Goal: Task Accomplishment & Management: Complete application form

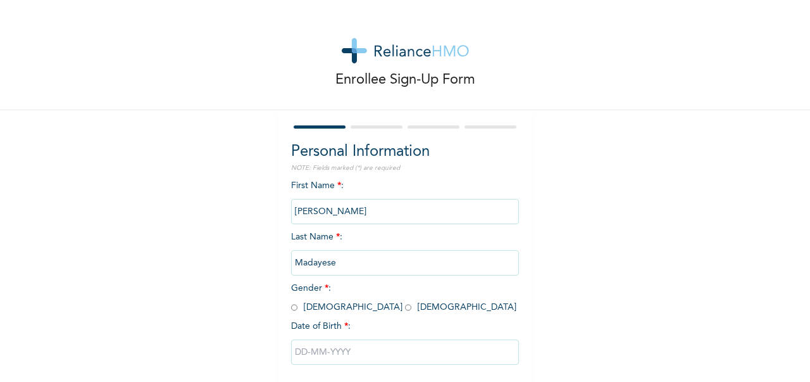
click at [405, 310] on input "radio" at bounding box center [408, 307] width 6 height 12
radio input "true"
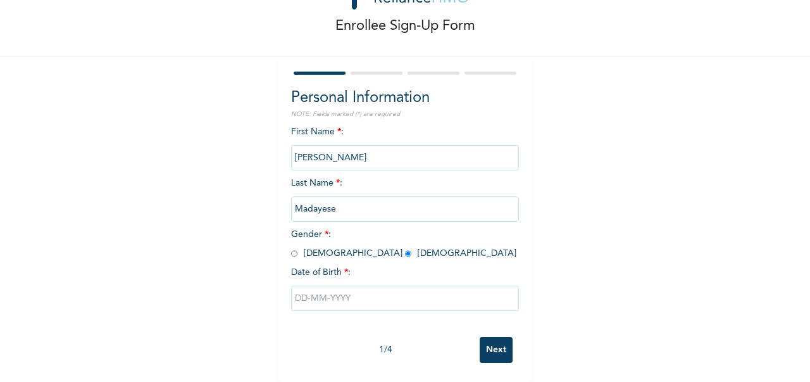
scroll to position [65, 0]
click at [358, 286] on input "text" at bounding box center [405, 298] width 228 height 25
select select "9"
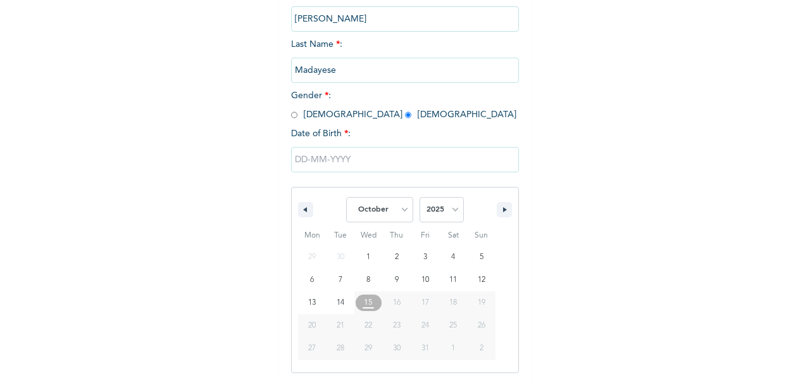
scroll to position [194, 0]
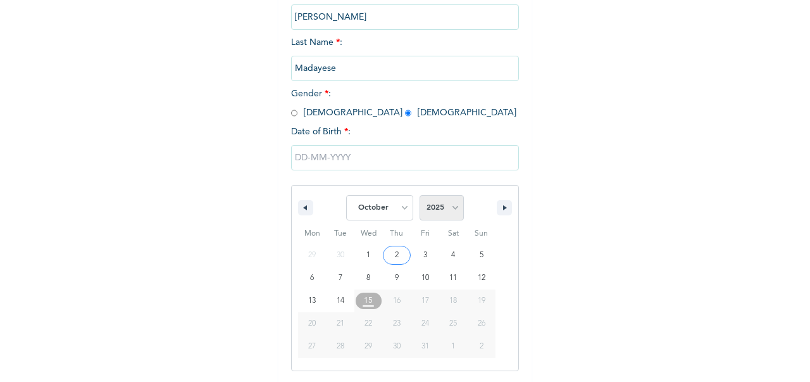
click at [443, 208] on select "2025 2024 2023 2022 2021 2020 2019 2018 2017 2016 2015 2014 2013 2012 2011 2010…" at bounding box center [442, 207] width 44 height 25
click at [448, 208] on select "2025 2024 2023 2022 2021 2020 2019 2018 2017 2016 2015 2014 2013 2012 2011 2010…" at bounding box center [442, 207] width 44 height 25
select select "1993"
click at [420, 196] on select "2025 2024 2023 2022 2021 2020 2019 2018 2017 2016 2015 2014 2013 2012 2011 2010…" at bounding box center [442, 207] width 44 height 25
type input "[DATE]"
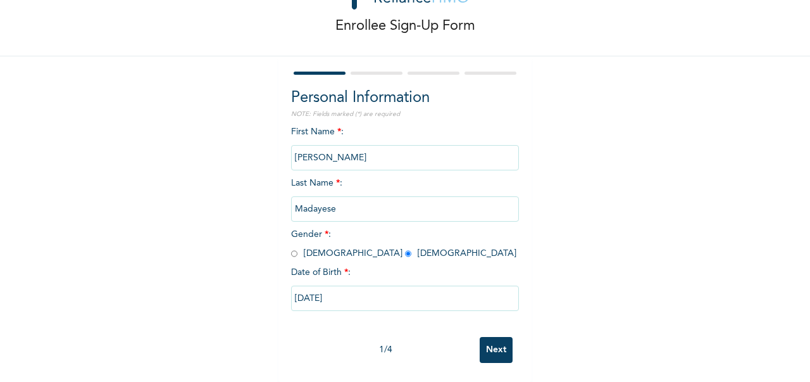
scroll to position [65, 0]
click at [487, 337] on input "Next" at bounding box center [496, 350] width 33 height 26
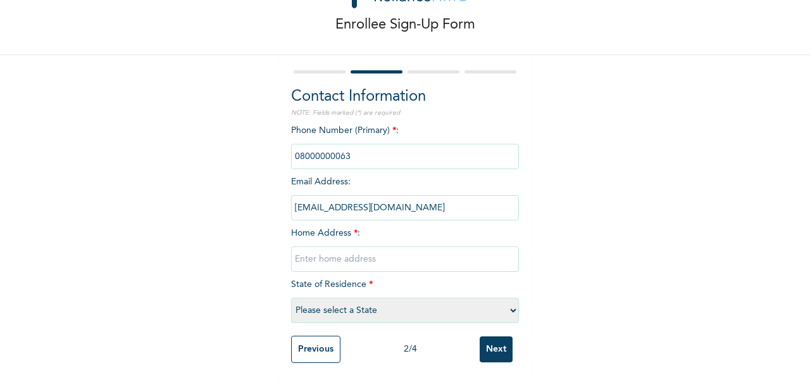
click at [363, 144] on input "phone" at bounding box center [405, 156] width 228 height 25
click at [344, 148] on input "phone" at bounding box center [405, 156] width 228 height 25
click at [348, 144] on input "phone" at bounding box center [405, 156] width 228 height 25
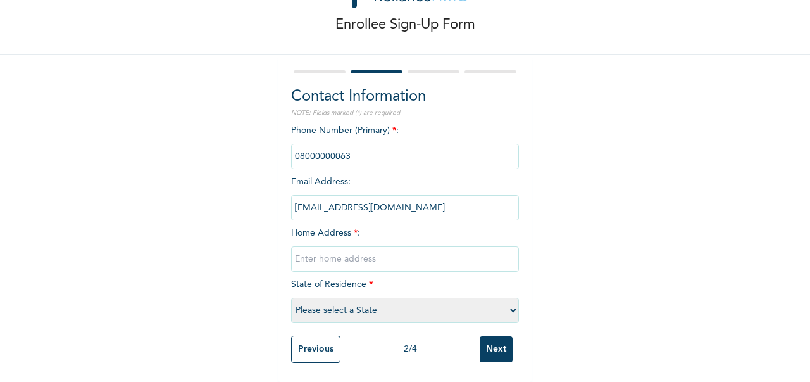
click at [334, 147] on input "phone" at bounding box center [405, 156] width 228 height 25
click at [349, 145] on input "phone" at bounding box center [405, 156] width 228 height 25
click at [339, 145] on input "phone" at bounding box center [405, 156] width 228 height 25
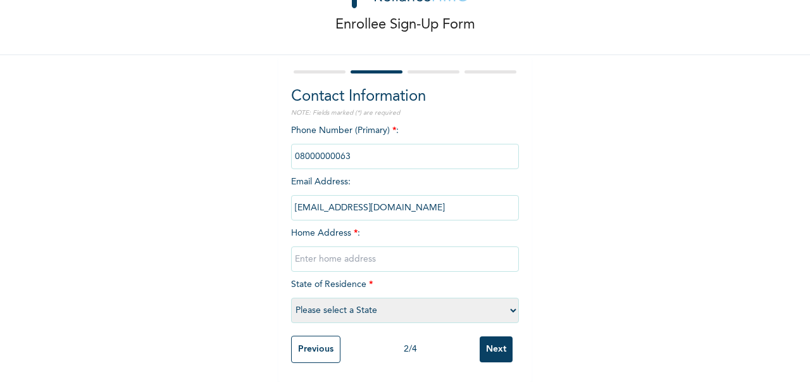
click at [339, 145] on input "phone" at bounding box center [405, 156] width 228 height 25
click at [320, 246] on input "text" at bounding box center [405, 258] width 228 height 25
type input "[STREET_ADDRESS][PERSON_NAME][US_STATE]"
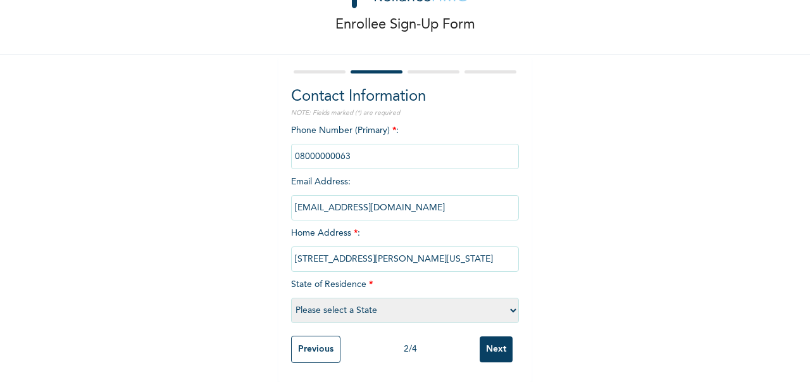
scroll to position [0, 0]
click at [319, 298] on select "Please select a State [PERSON_NAME] (FCT) [PERSON_NAME] Ibom [GEOGRAPHIC_DATA] …" at bounding box center [405, 310] width 228 height 25
select select "25"
click at [291, 298] on select "Please select a State [PERSON_NAME] (FCT) [PERSON_NAME] Ibom [GEOGRAPHIC_DATA] …" at bounding box center [405, 310] width 228 height 25
click at [341, 145] on input "phone" at bounding box center [405, 156] width 228 height 25
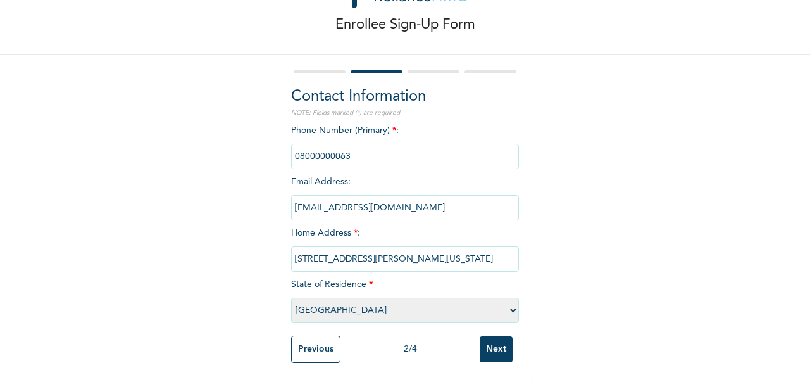
click at [341, 145] on input "phone" at bounding box center [405, 156] width 228 height 25
click at [328, 147] on input "phone" at bounding box center [405, 156] width 228 height 25
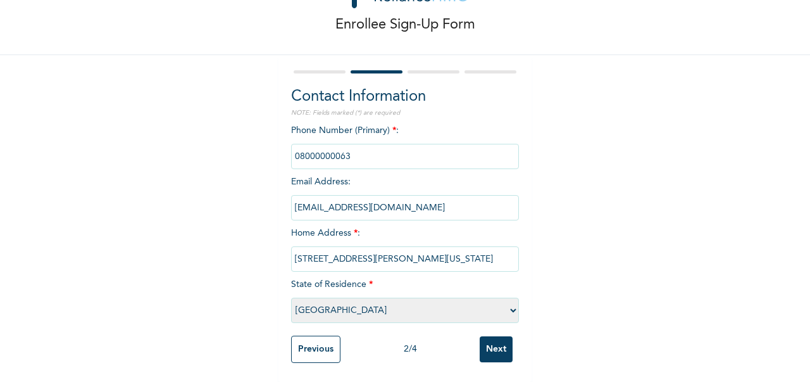
click at [328, 147] on input "phone" at bounding box center [405, 156] width 228 height 25
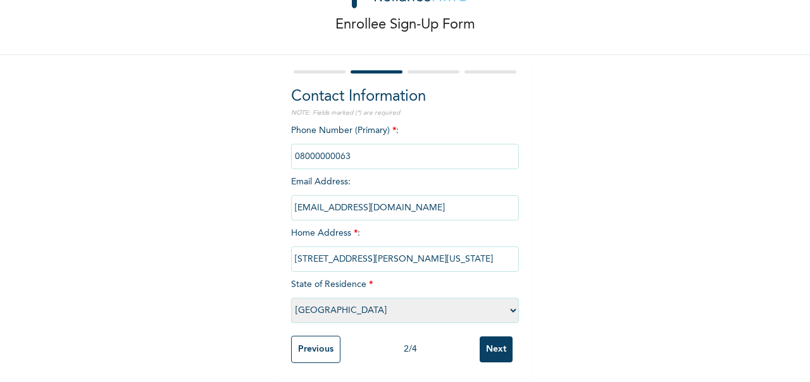
click at [328, 147] on input "phone" at bounding box center [405, 156] width 228 height 25
click at [495, 349] on input "Next" at bounding box center [496, 349] width 33 height 26
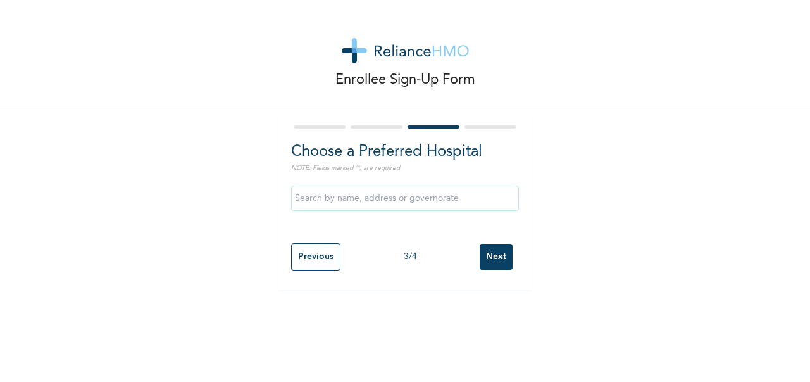
click at [326, 199] on input "text" at bounding box center [405, 197] width 228 height 25
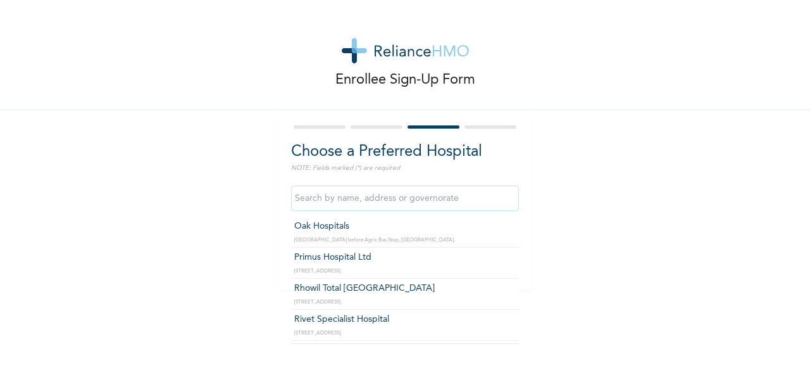
scroll to position [1091, 0]
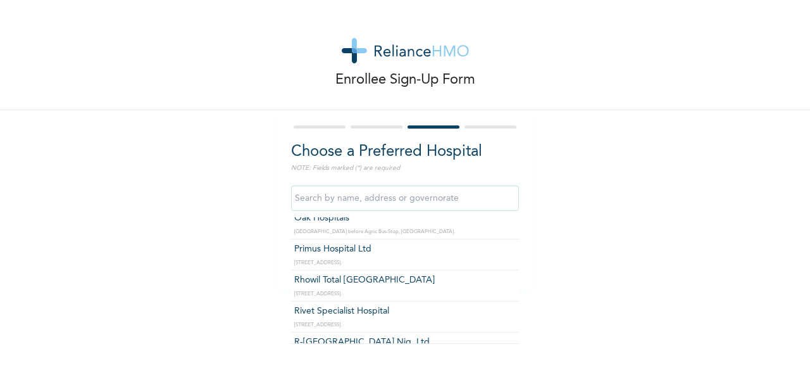
type input "R-[GEOGRAPHIC_DATA] Nig. Ltd"
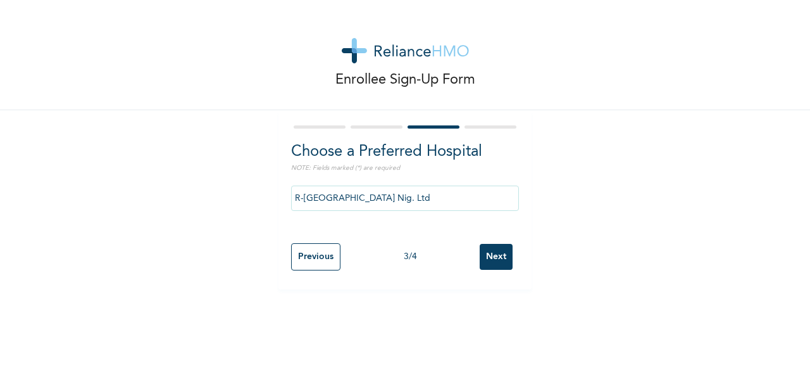
click at [491, 257] on input "Next" at bounding box center [496, 257] width 33 height 26
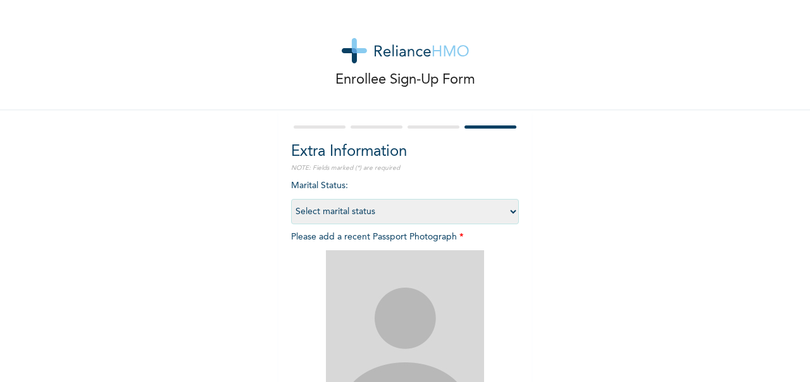
click at [505, 210] on select "Select marital status [DEMOGRAPHIC_DATA] Married [DEMOGRAPHIC_DATA] Widow/[DEMO…" at bounding box center [405, 211] width 228 height 25
select select "2"
click at [291, 199] on select "Select marital status [DEMOGRAPHIC_DATA] Married [DEMOGRAPHIC_DATA] Widow/[DEMO…" at bounding box center [405, 211] width 228 height 25
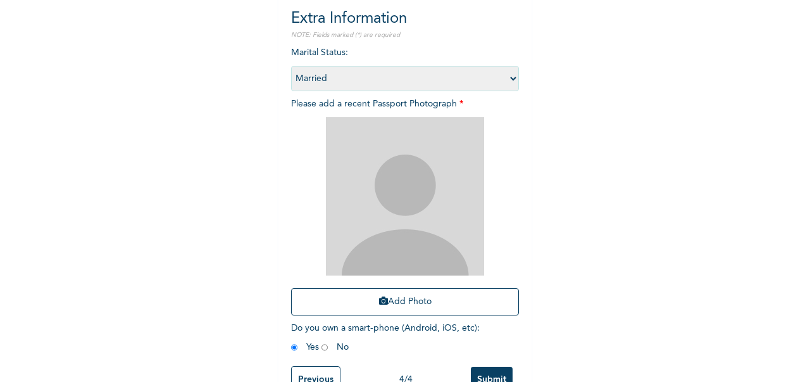
scroll to position [135, 0]
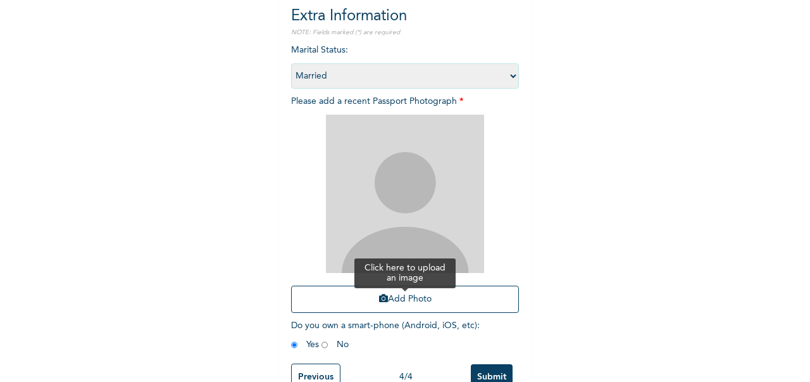
click at [380, 296] on icon "button" at bounding box center [383, 298] width 9 height 9
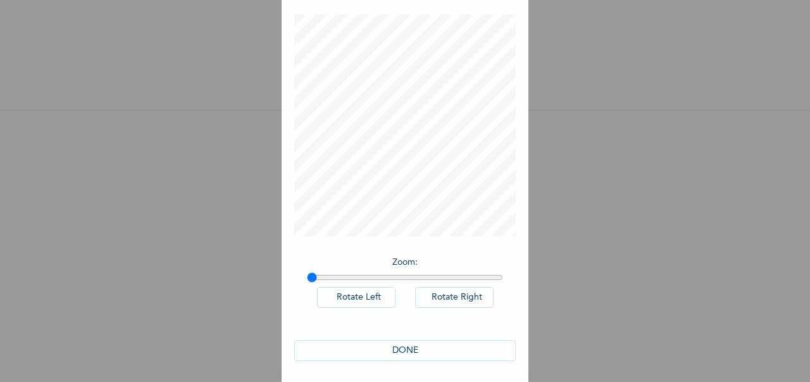
scroll to position [60, 0]
click at [406, 345] on button "DONE" at bounding box center [405, 347] width 222 height 21
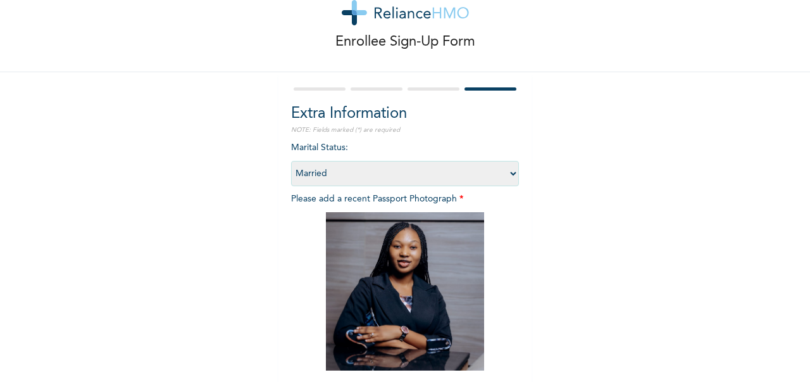
scroll to position [37, 0]
click at [310, 91] on div at bounding box center [320, 89] width 52 height 3
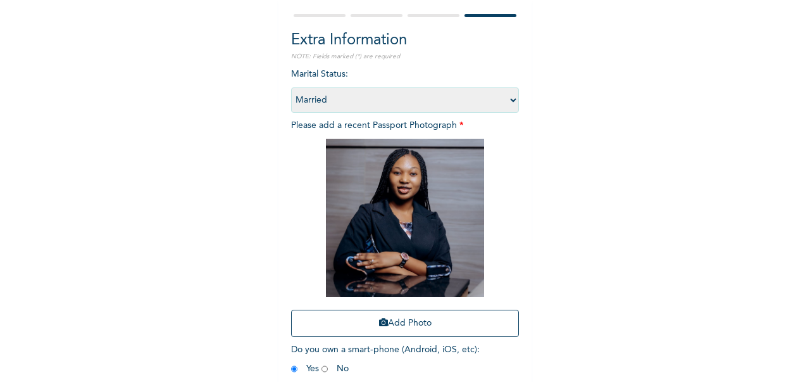
scroll to position [173, 0]
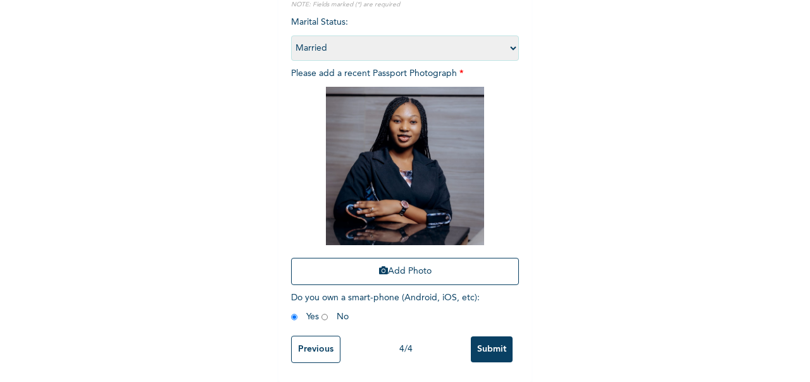
click at [323, 348] on input "Previous" at bounding box center [315, 349] width 49 height 27
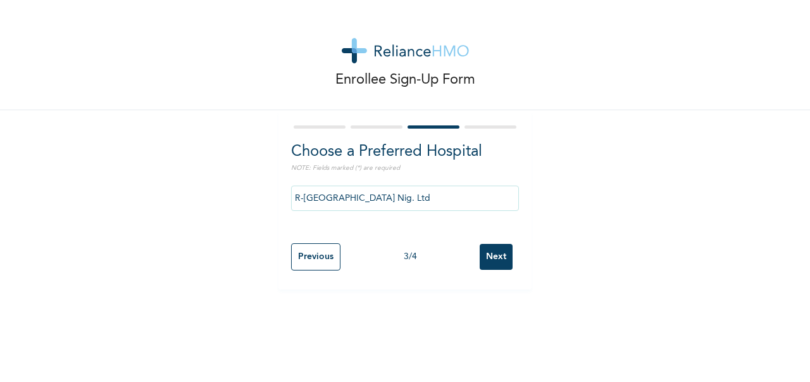
click at [312, 250] on input "Previous" at bounding box center [315, 256] width 49 height 27
select select "25"
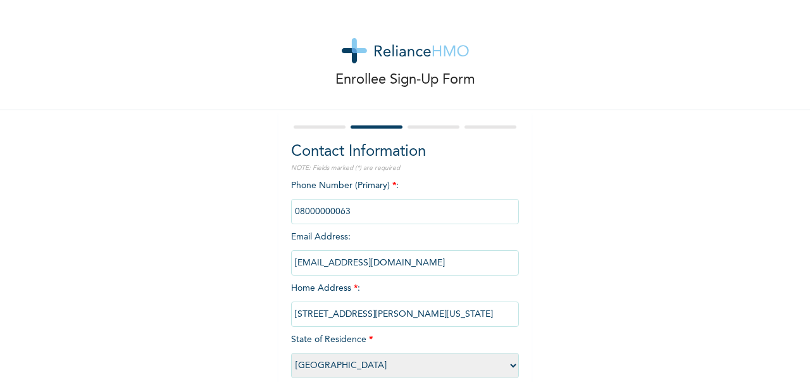
click at [353, 216] on input "phone" at bounding box center [405, 211] width 228 height 25
click at [352, 214] on input "phone" at bounding box center [405, 211] width 228 height 25
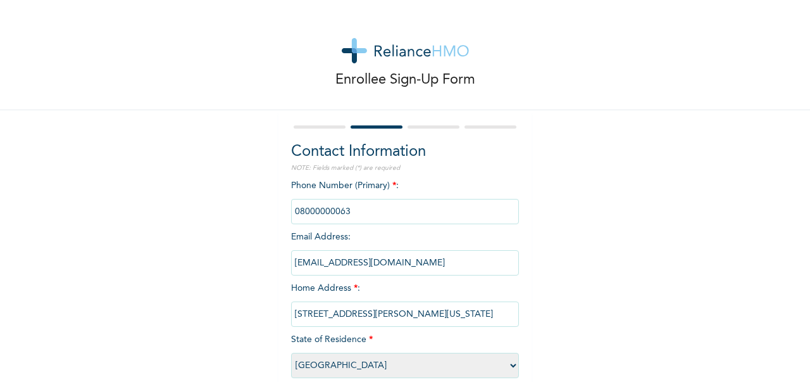
click at [349, 214] on input "phone" at bounding box center [405, 211] width 228 height 25
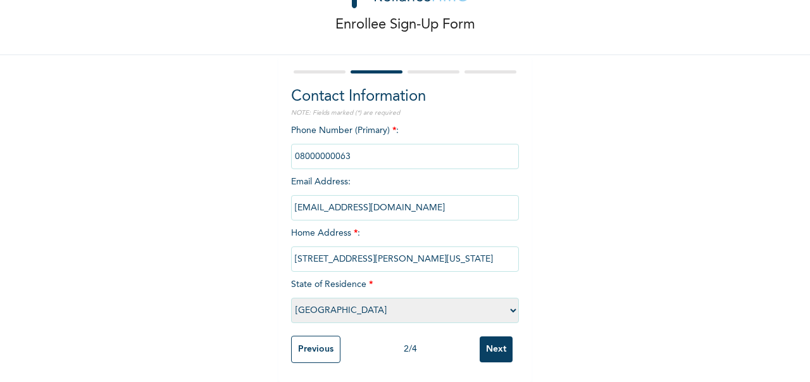
scroll to position [66, 0]
click at [344, 144] on input "phone" at bounding box center [405, 156] width 228 height 25
click at [328, 144] on input "phone" at bounding box center [405, 156] width 228 height 25
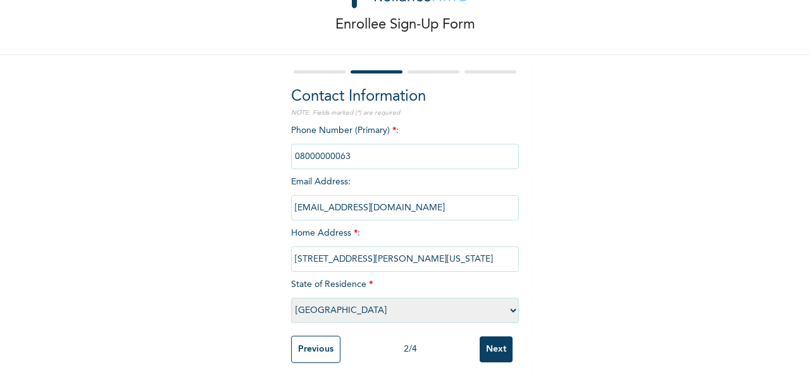
click at [328, 144] on input "phone" at bounding box center [405, 156] width 228 height 25
click at [489, 336] on input "Next" at bounding box center [496, 349] width 33 height 26
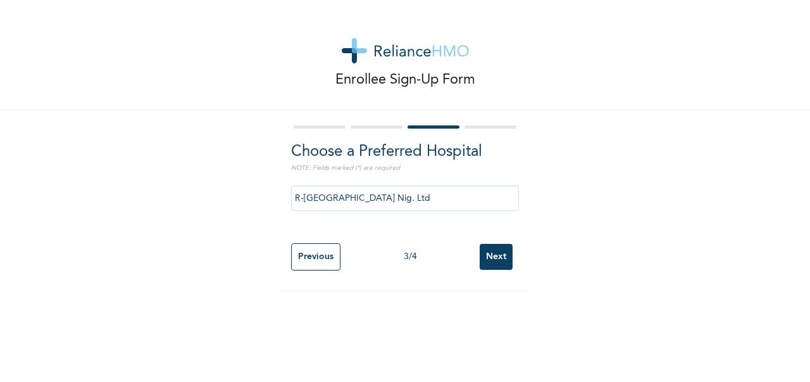
scroll to position [0, 0]
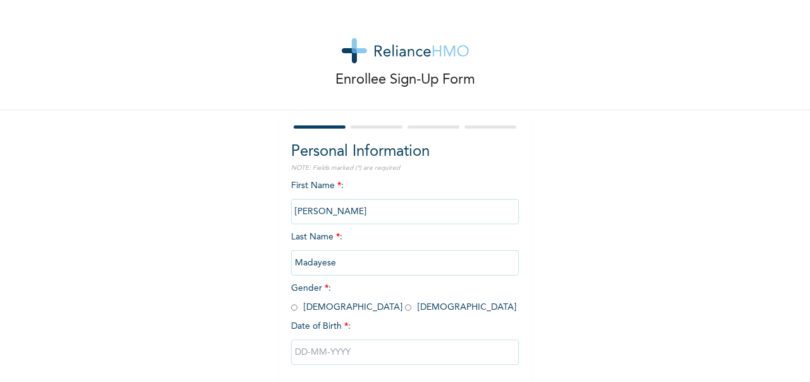
click at [405, 308] on input "radio" at bounding box center [408, 307] width 6 height 12
radio input "true"
click at [311, 354] on input "text" at bounding box center [405, 351] width 228 height 25
select select "9"
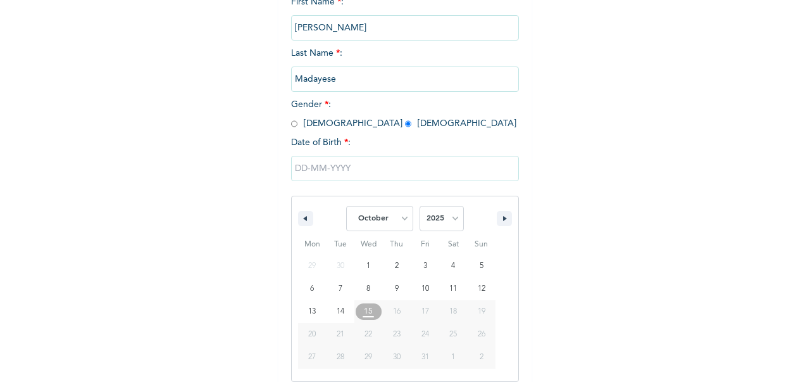
scroll to position [194, 0]
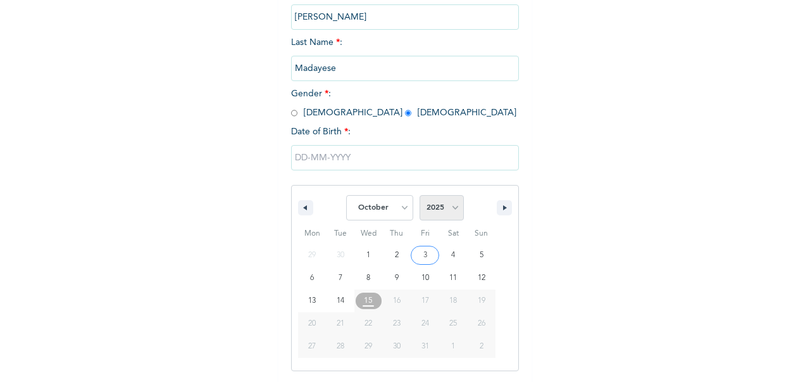
click at [453, 211] on select "2025 2024 2023 2022 2021 2020 2019 2018 2017 2016 2015 2014 2013 2012 2011 2010…" at bounding box center [442, 207] width 44 height 25
select select "1993"
click at [420, 196] on select "2025 2024 2023 2022 2021 2020 2019 2018 2017 2016 2015 2014 2013 2012 2011 2010…" at bounding box center [442, 207] width 44 height 25
type input "[DATE]"
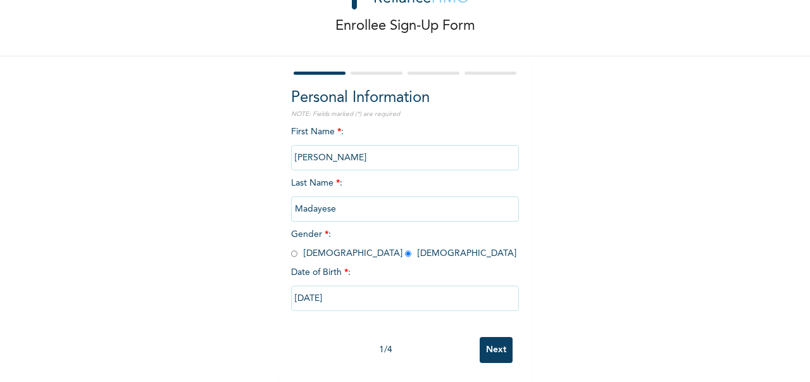
scroll to position [65, 0]
click at [485, 337] on input "Next" at bounding box center [496, 350] width 33 height 26
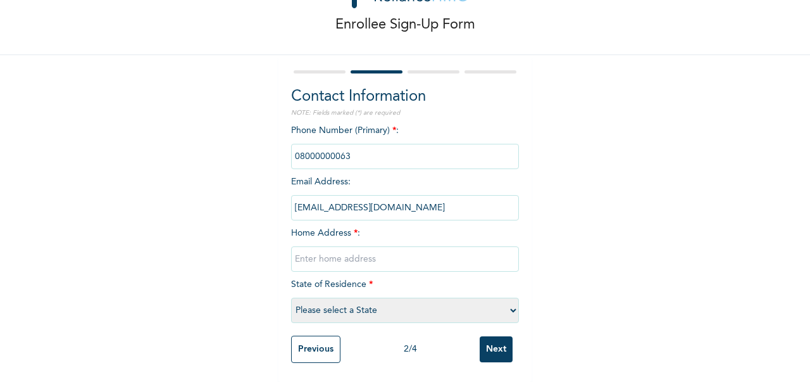
click at [379, 153] on input "phone" at bounding box center [405, 156] width 228 height 25
click at [496, 147] on input "phone" at bounding box center [405, 156] width 228 height 25
click at [384, 246] on input "text" at bounding box center [405, 258] width 228 height 25
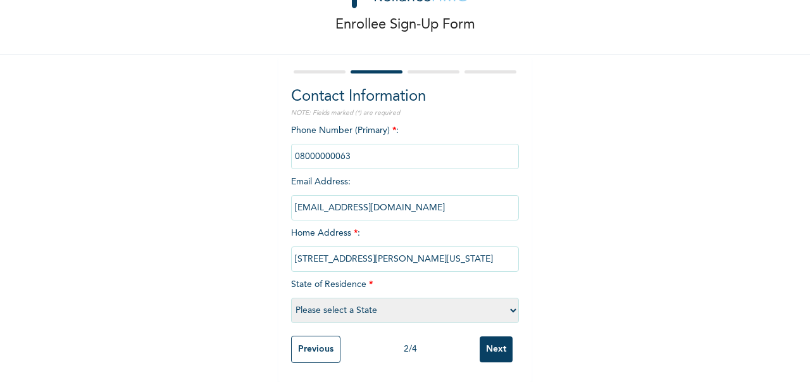
scroll to position [0, 46]
type input "26, Bamidele Adebule Street, Arowojobe Estate, Mende, Maryland"
click at [402, 298] on select "Please select a State [PERSON_NAME] (FCT) [PERSON_NAME] Ibom [GEOGRAPHIC_DATA] …" at bounding box center [405, 310] width 228 height 25
select select "25"
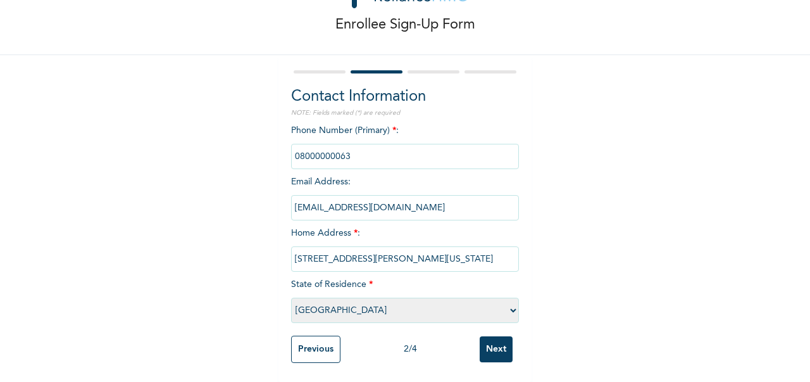
click at [291, 298] on select "Please select a State [PERSON_NAME] (FCT) [PERSON_NAME] Ibom [GEOGRAPHIC_DATA] …" at bounding box center [405, 310] width 228 height 25
click at [493, 336] on input "Next" at bounding box center [496, 349] width 33 height 26
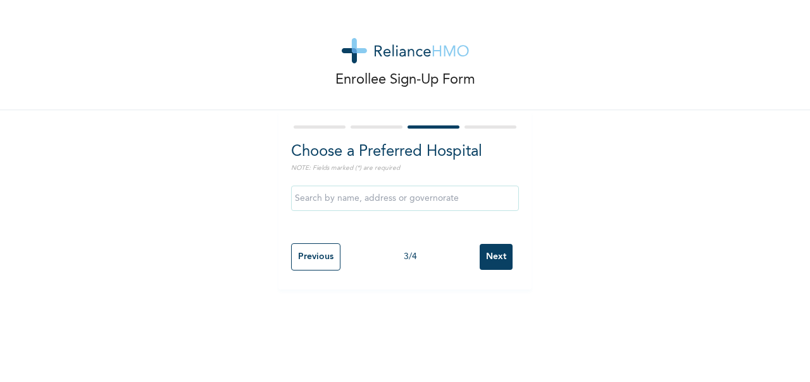
click at [358, 193] on input "text" at bounding box center [405, 197] width 228 height 25
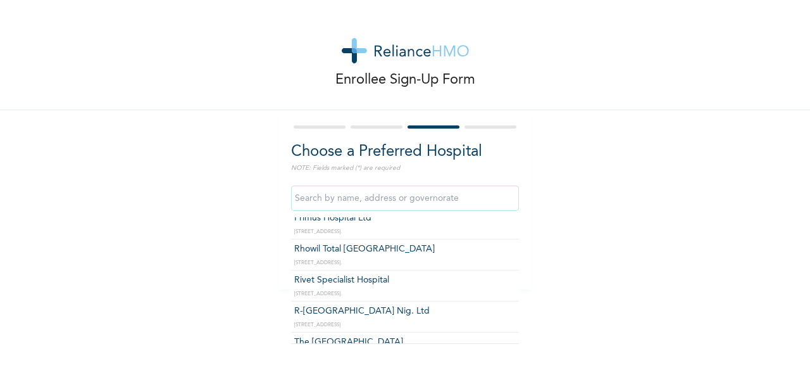
scroll to position [1114, 0]
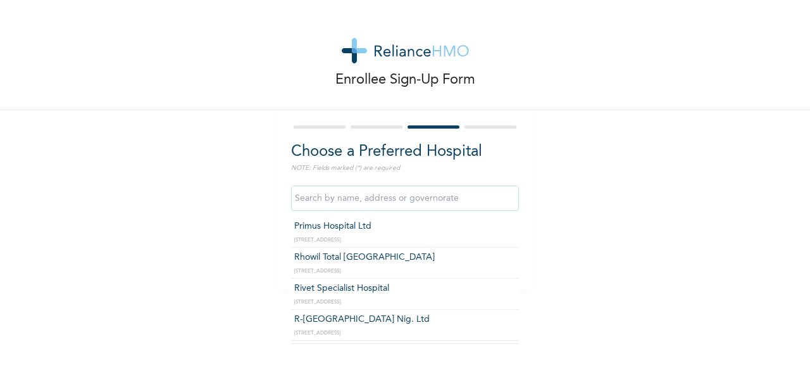
type input "R-[GEOGRAPHIC_DATA] Nig. Ltd"
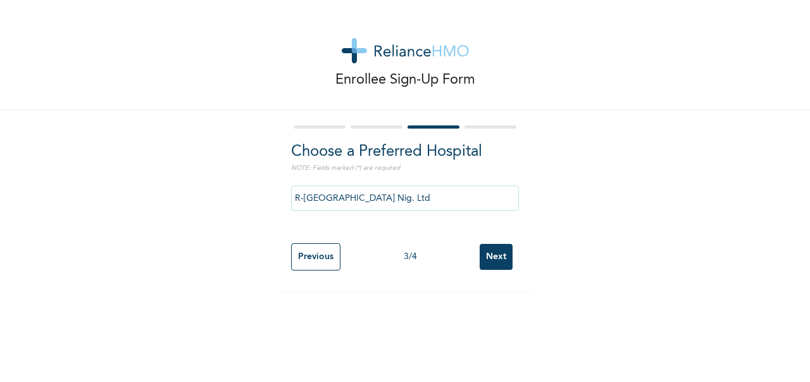
click at [480, 246] on input "Next" at bounding box center [496, 257] width 33 height 26
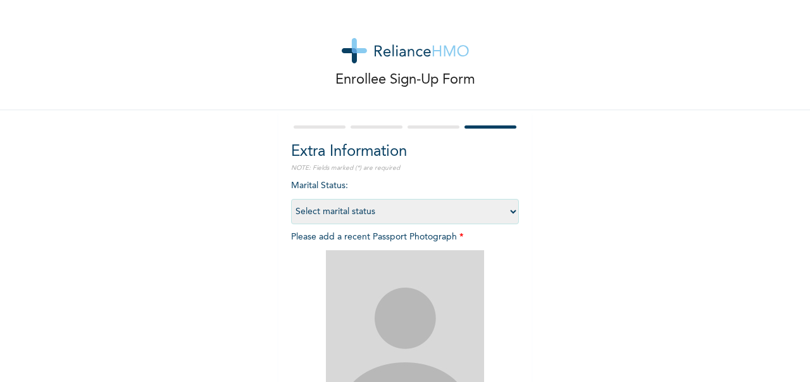
click at [499, 214] on select "Select marital status [DEMOGRAPHIC_DATA] Married [DEMOGRAPHIC_DATA] Widow/[DEMO…" at bounding box center [405, 211] width 228 height 25
select select "2"
click at [291, 199] on select "Select marital status [DEMOGRAPHIC_DATA] Married [DEMOGRAPHIC_DATA] Widow/[DEMO…" at bounding box center [405, 211] width 228 height 25
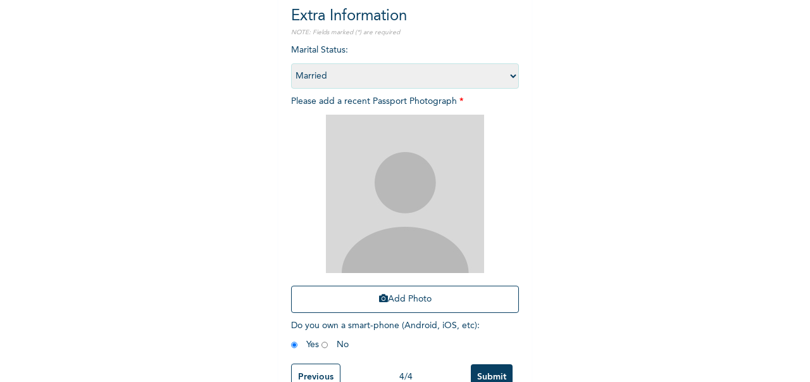
scroll to position [145, 0]
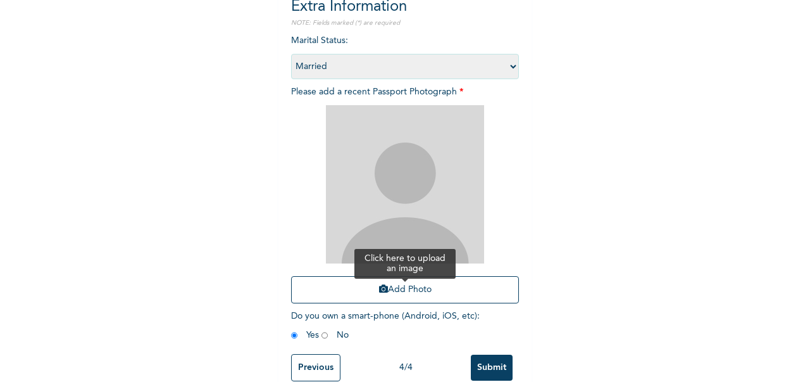
click at [388, 297] on button "Add Photo" at bounding box center [405, 289] width 228 height 27
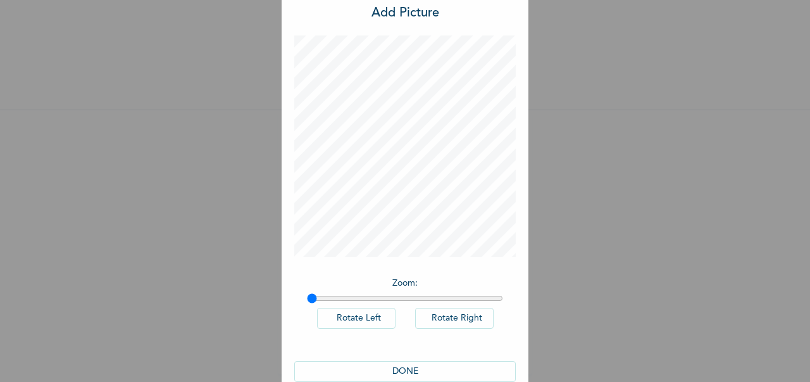
scroll to position [60, 0]
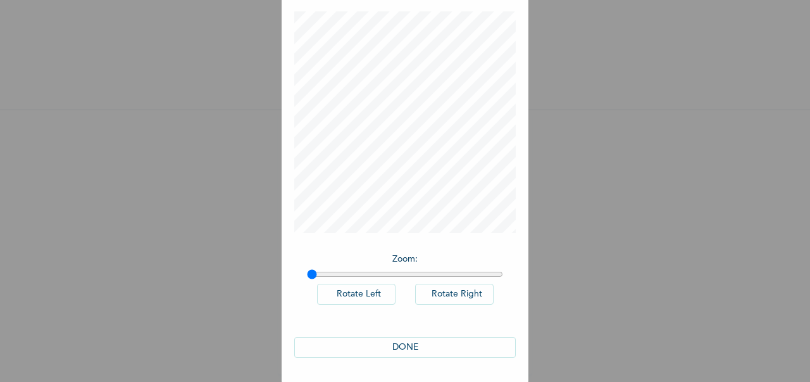
click at [439, 351] on button "DONE" at bounding box center [405, 347] width 222 height 21
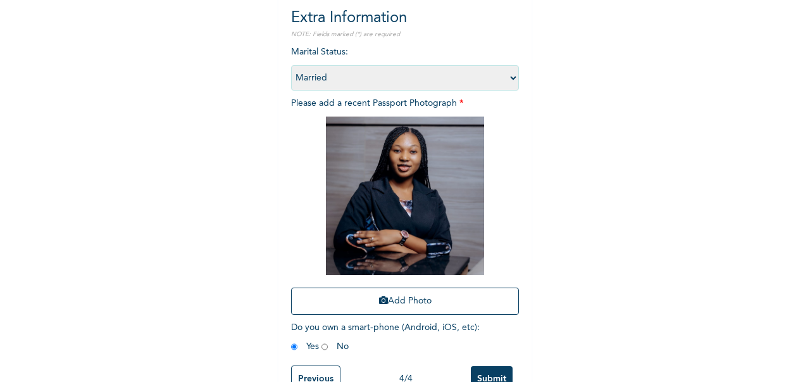
scroll to position [173, 0]
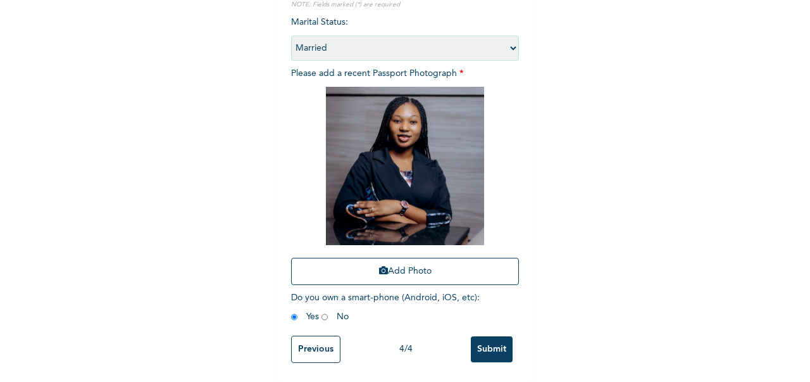
click at [482, 342] on input "Submit" at bounding box center [492, 349] width 42 height 26
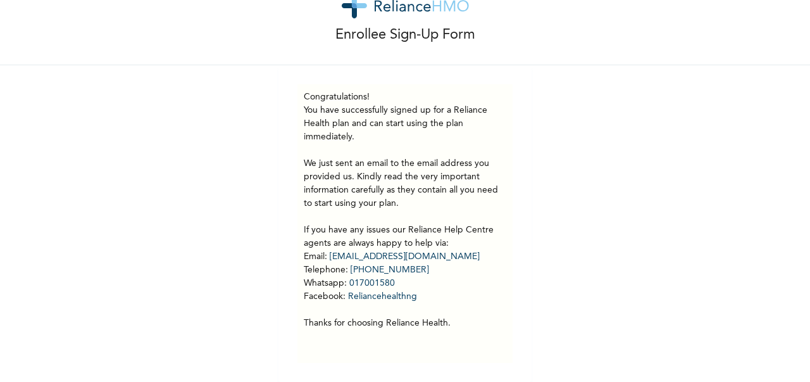
scroll to position [54, 0]
